Goal: Information Seeking & Learning: Learn about a topic

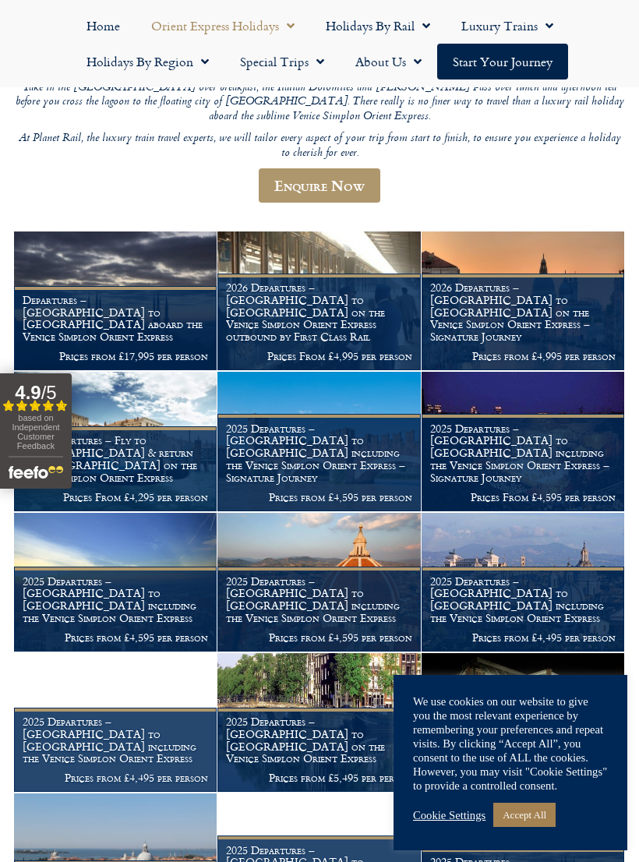
scroll to position [383, 0]
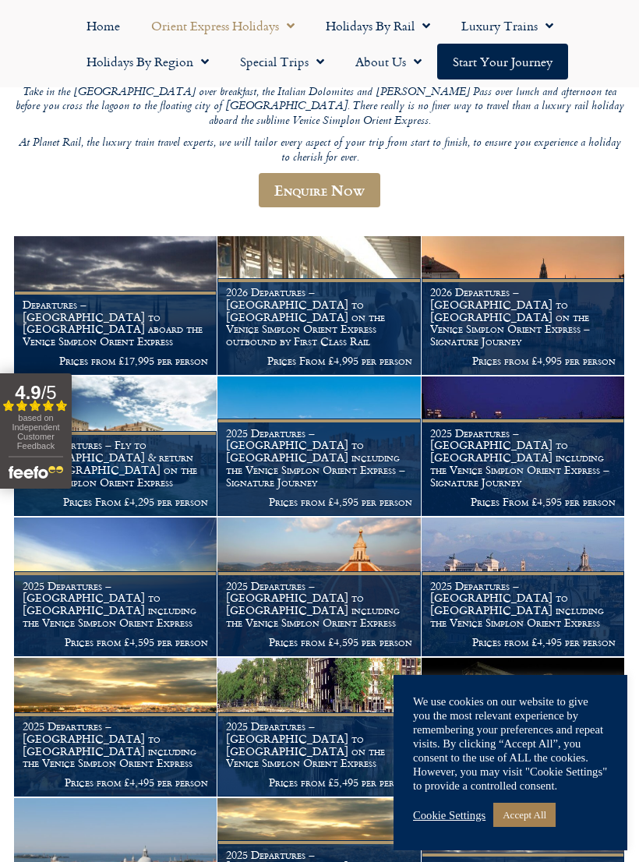
click at [310, 286] on h1 "2026 Departures – Venice to London on the Venice Simplon Orient Express outboun…" at bounding box center [318, 317] width 185 height 62
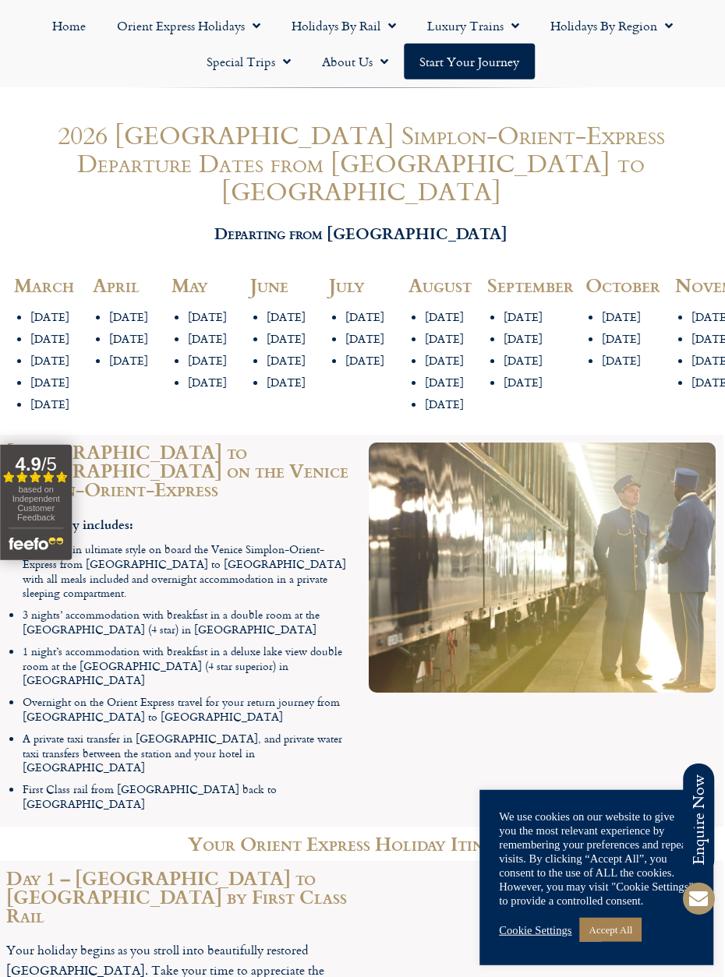
scroll to position [1851, 2]
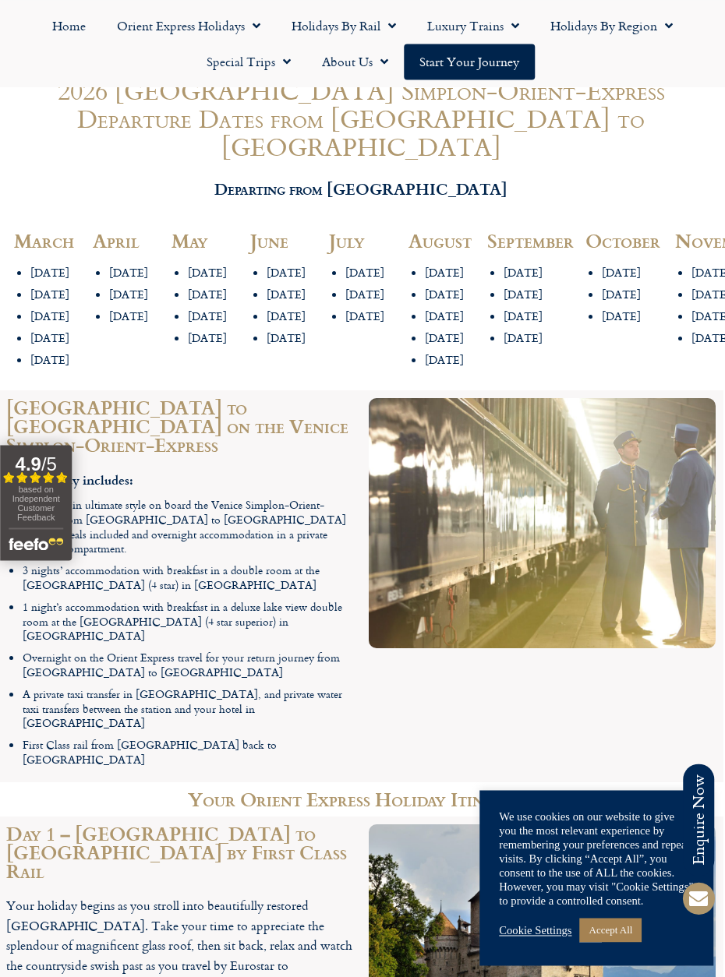
click at [124, 288] on li "23rd April" at bounding box center [132, 295] width 47 height 15
click at [129, 288] on li "23rd April" at bounding box center [132, 295] width 47 height 15
click at [479, 65] on link "Start your Journey" at bounding box center [469, 62] width 131 height 36
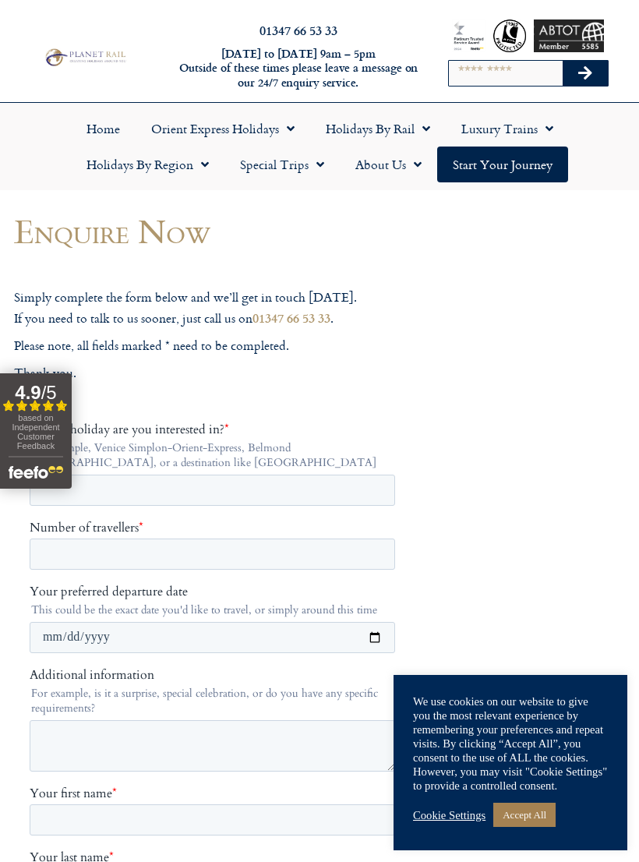
click at [274, 136] on link "Orient Express Holidays" at bounding box center [223, 129] width 175 height 36
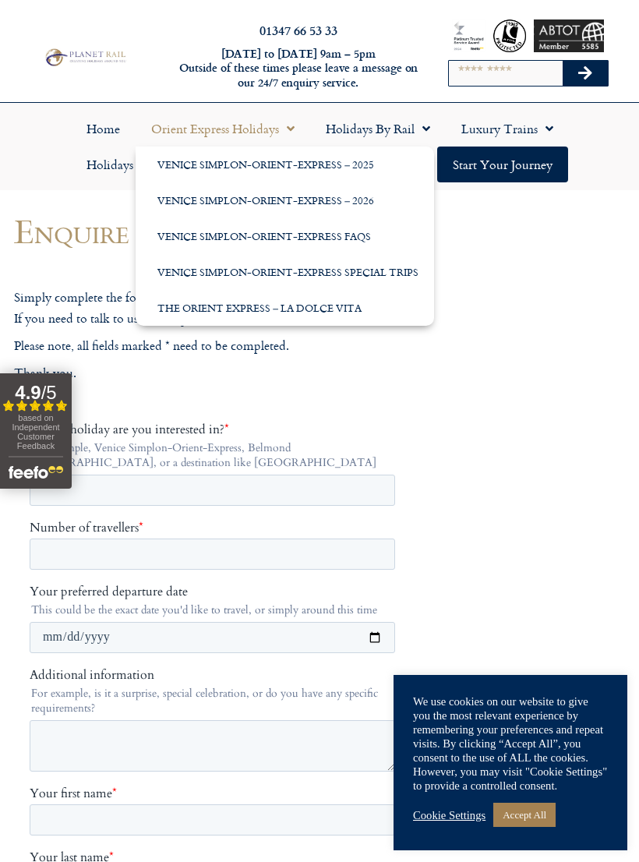
click at [301, 199] on link "Venice Simplon-Orient-Express – 2026" at bounding box center [285, 200] width 298 height 36
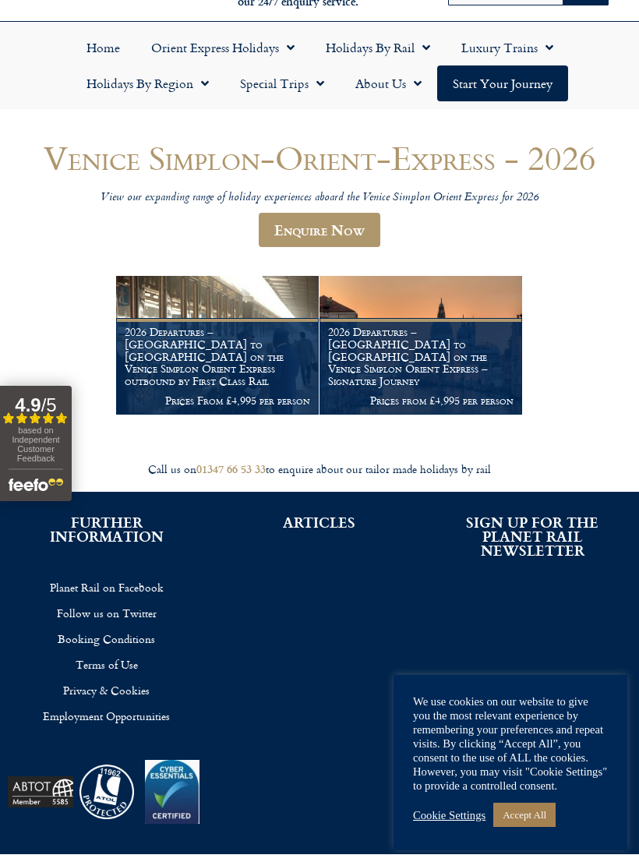
scroll to position [90, 0]
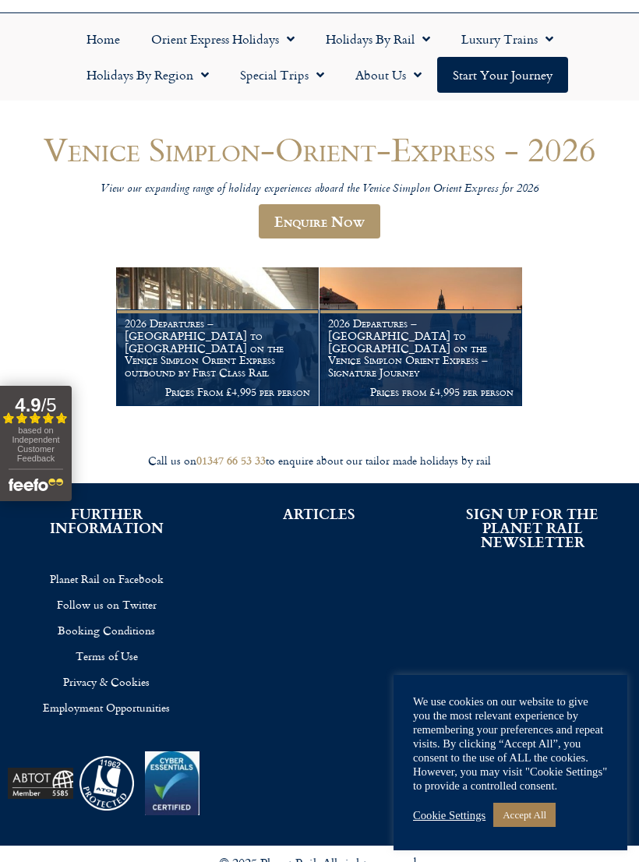
click at [411, 361] on h1 "2026 Departures – [GEOGRAPHIC_DATA] to [GEOGRAPHIC_DATA] on the Venice Simplon …" at bounding box center [420, 348] width 185 height 62
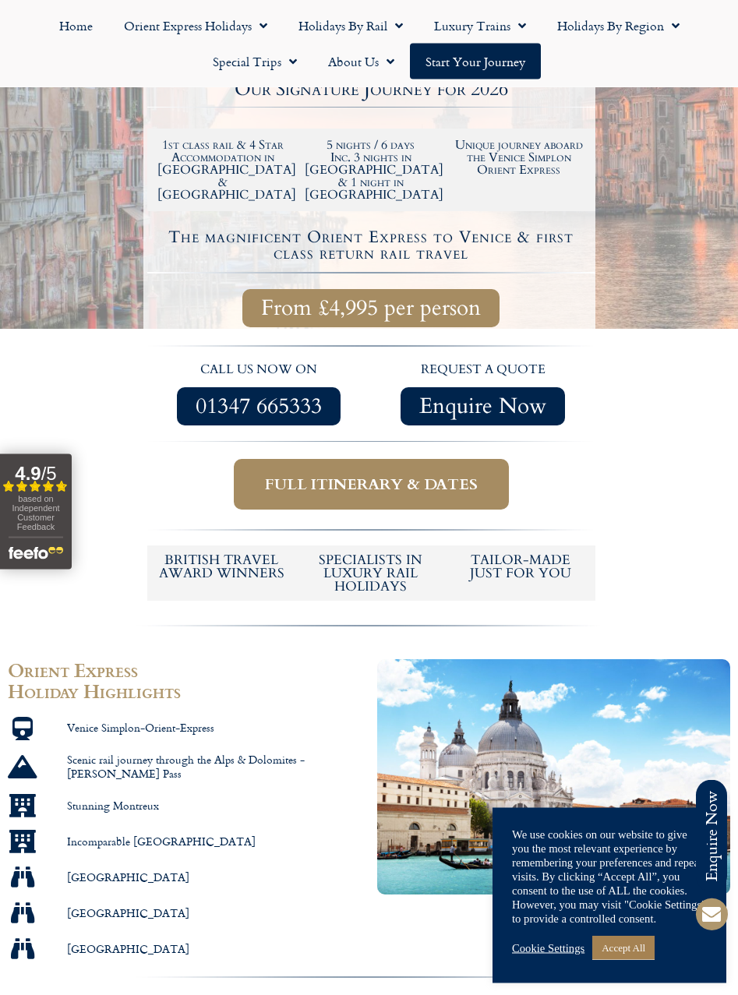
scroll to position [445, 0]
click at [437, 475] on span "Full itinerary & dates" at bounding box center [371, 484] width 213 height 19
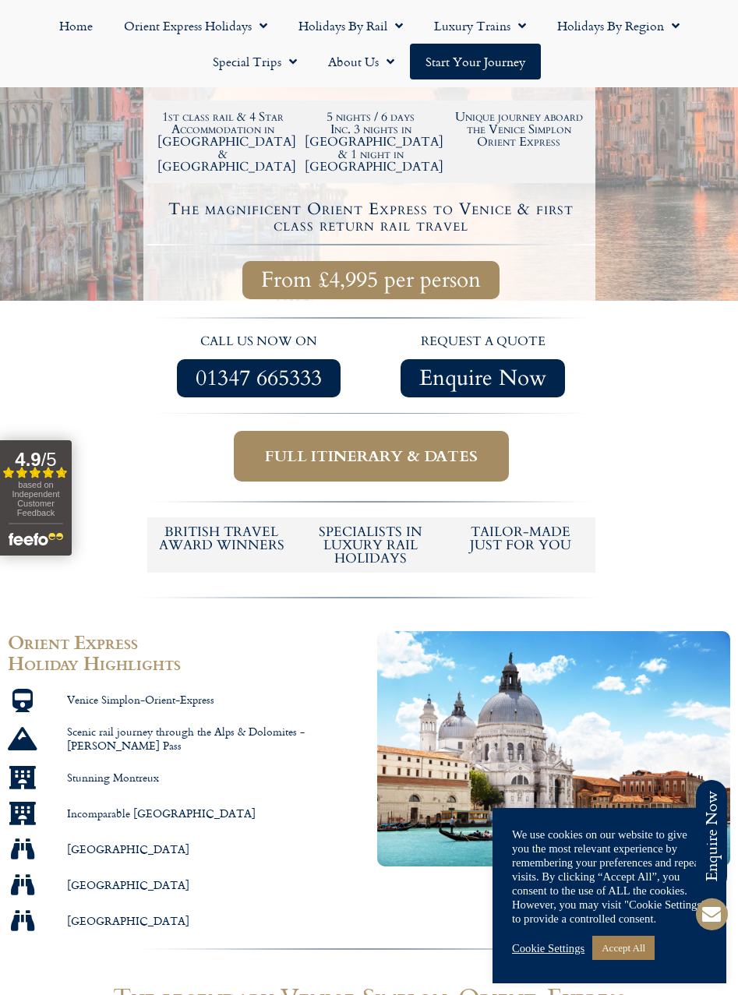
click at [435, 447] on span "Full itinerary & dates" at bounding box center [371, 456] width 213 height 19
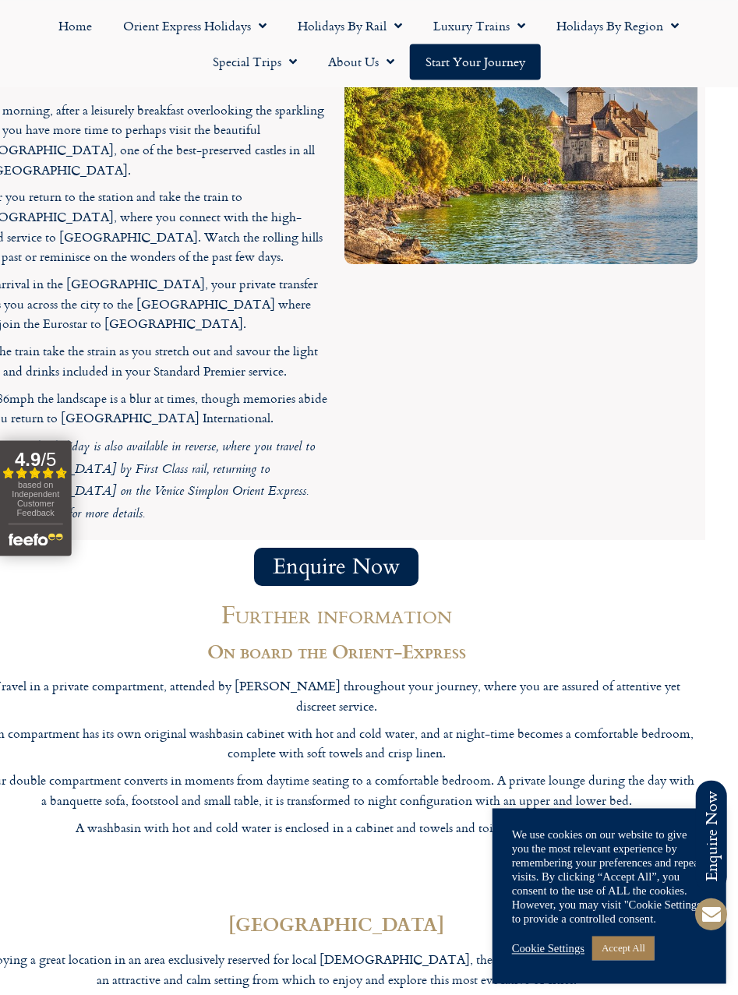
scroll to position [4414, 33]
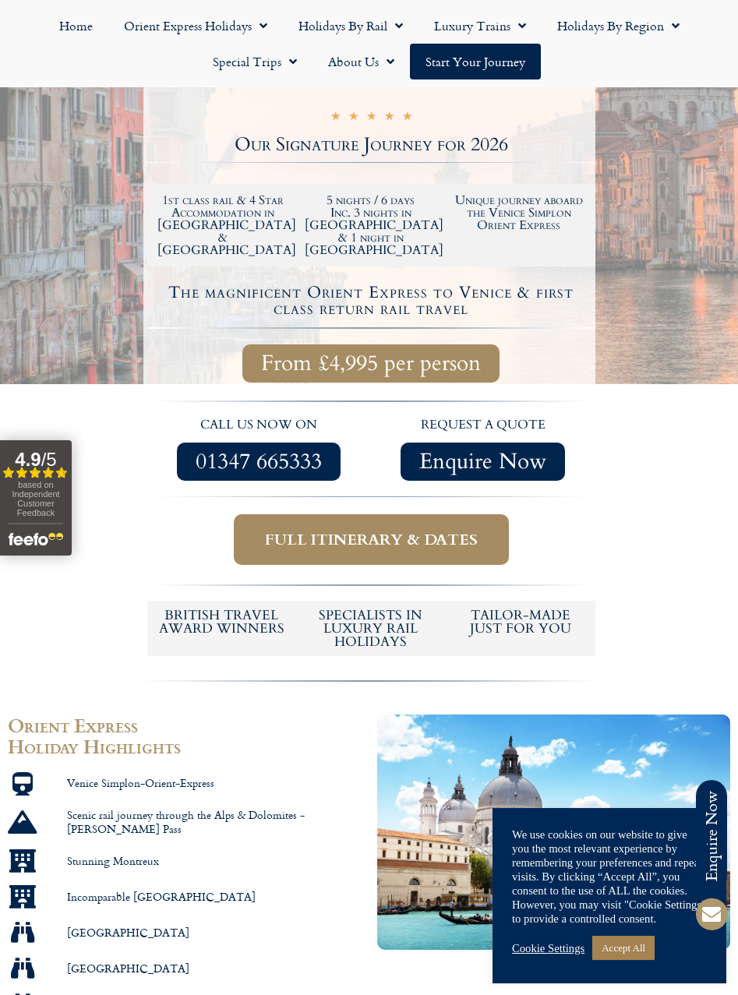
scroll to position [389, 0]
